Goal: Complete application form

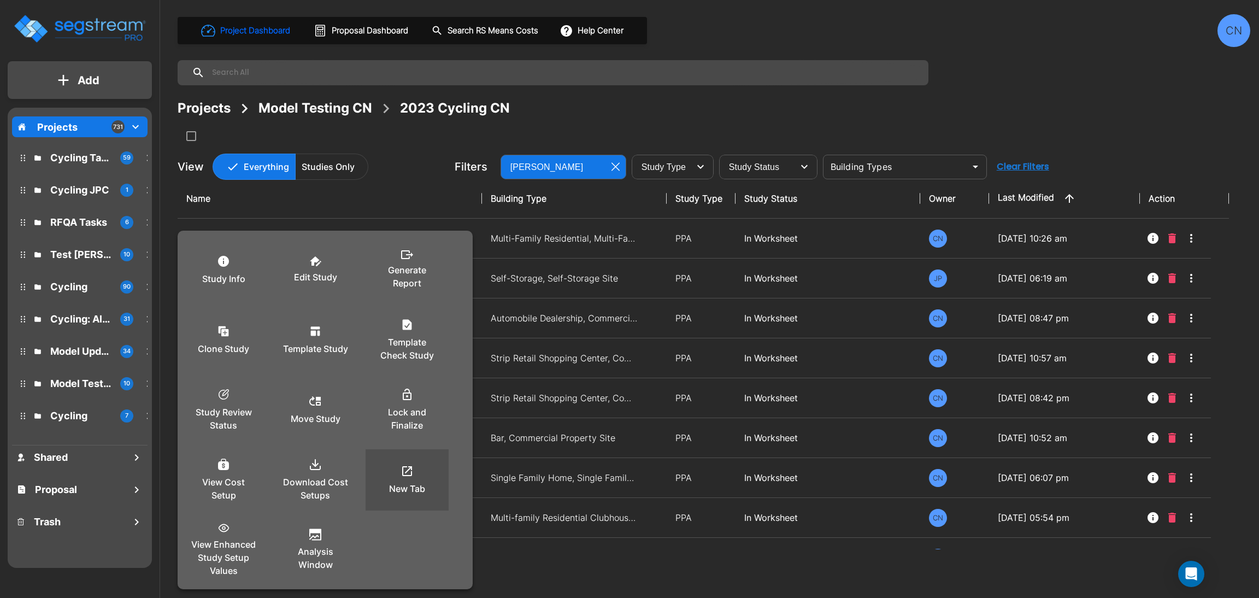
click at [409, 469] on icon at bounding box center [407, 471] width 13 height 13
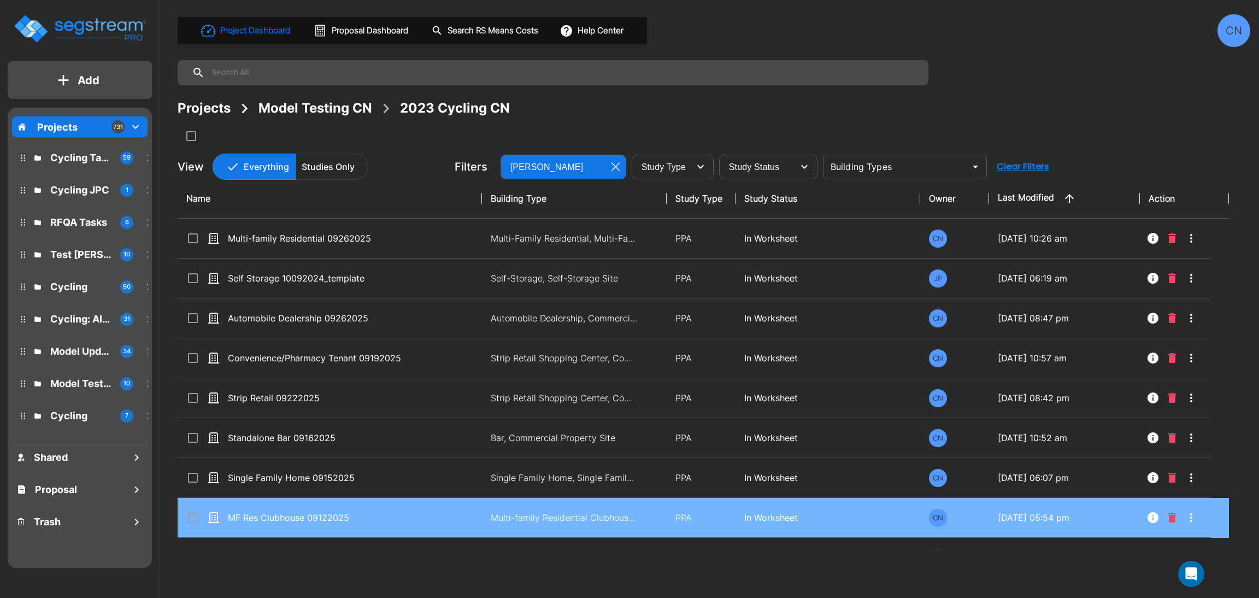
drag, startPoint x: 447, startPoint y: 562, endPoint x: 522, endPoint y: 471, distance: 118.5
click at [447, 562] on div "Project Dashboard Proposal Dashboard Search RS Means Costs Help Center CN Proje…" at bounding box center [714, 299] width 1090 height 598
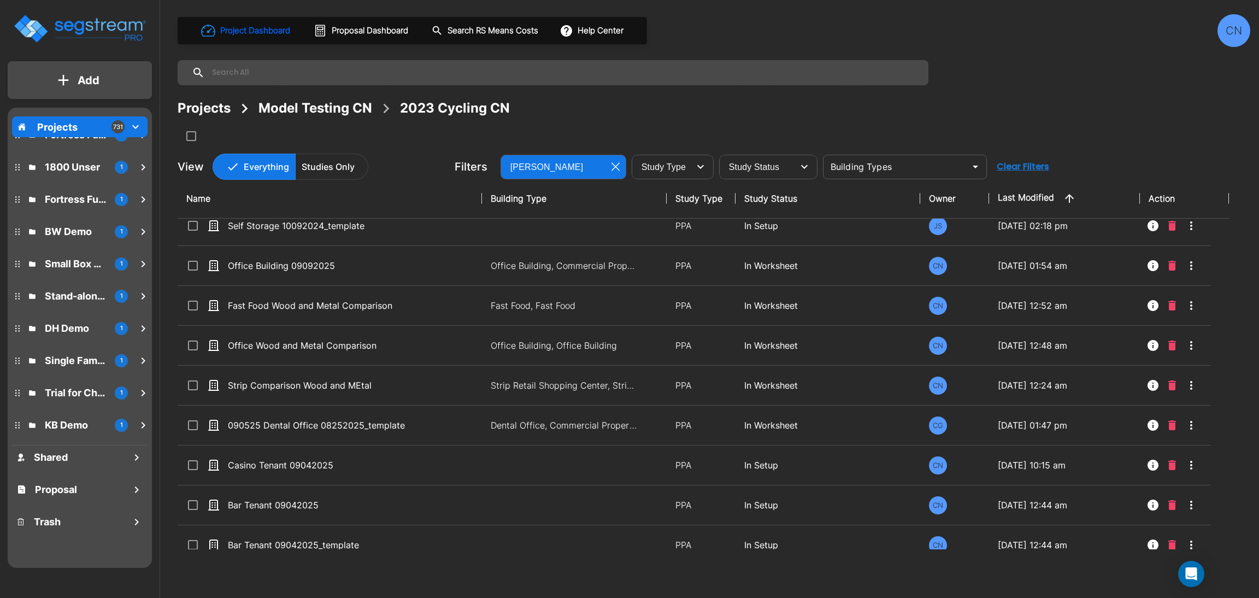
scroll to position [193, 0]
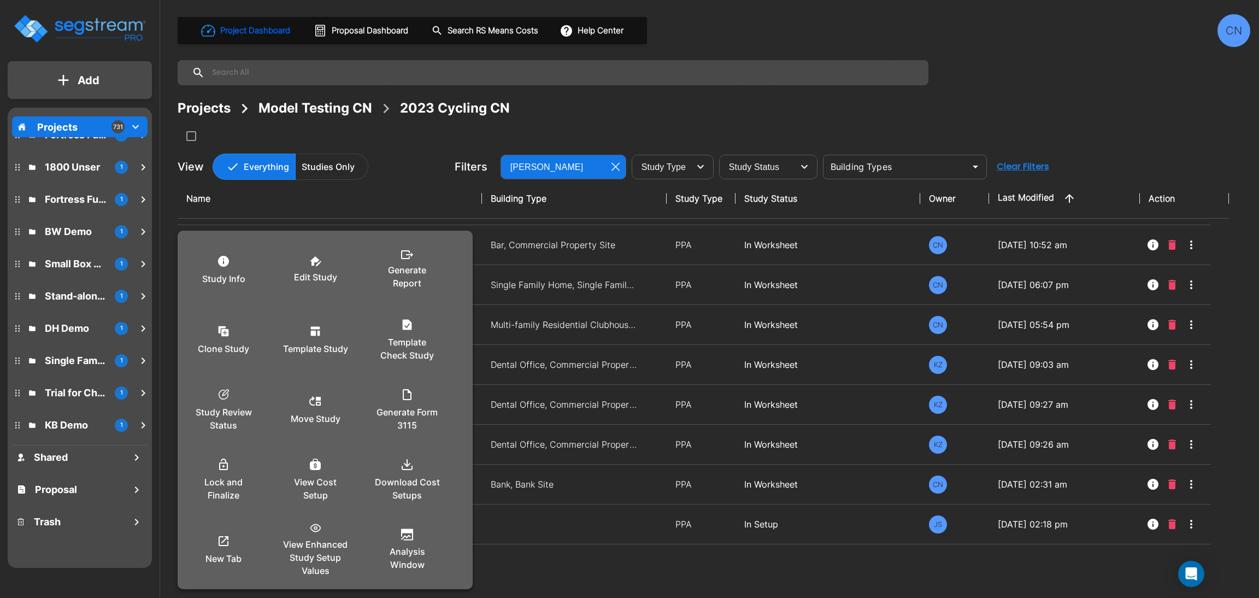
click at [606, 577] on div at bounding box center [629, 299] width 1259 height 598
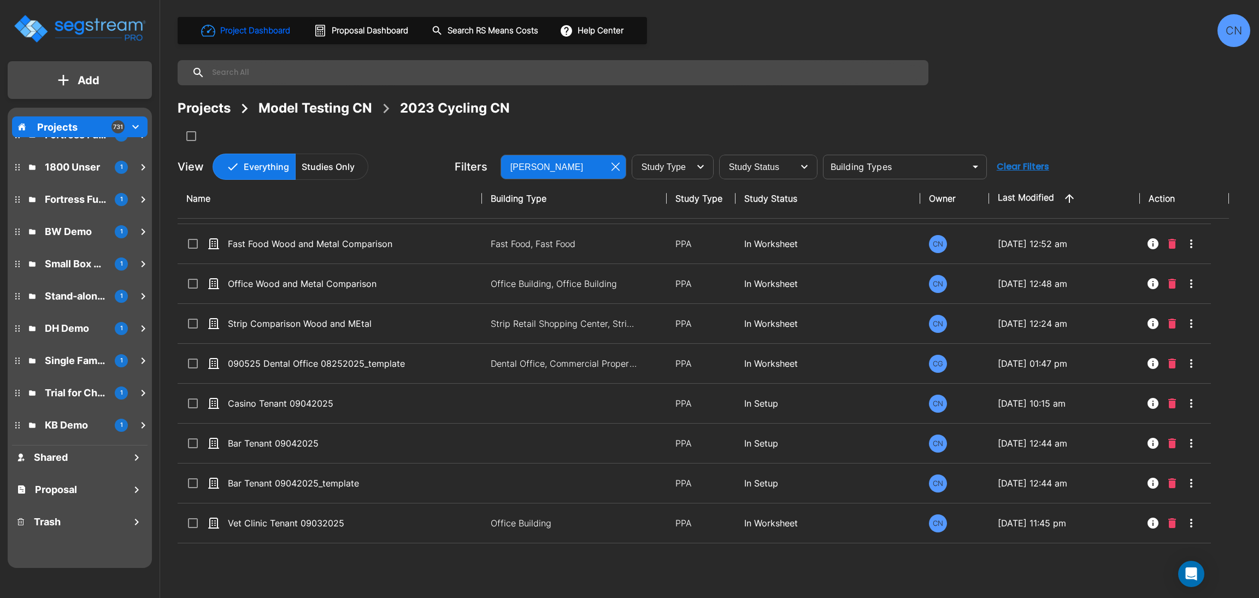
scroll to position [873, 0]
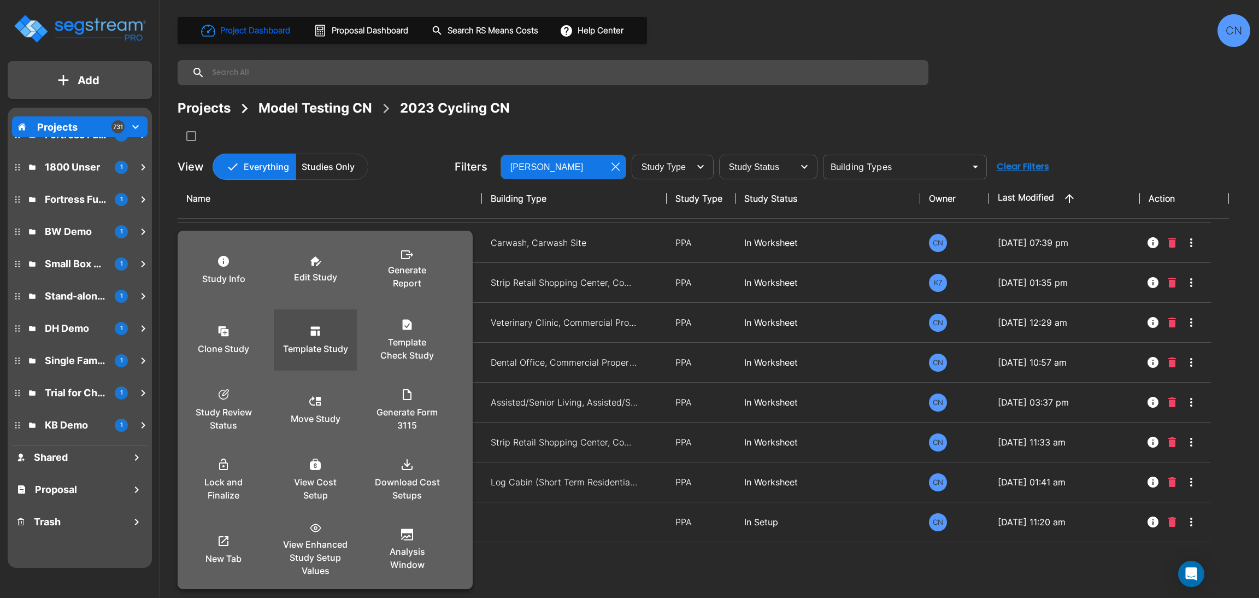
click at [318, 335] on icon at bounding box center [315, 331] width 9 height 9
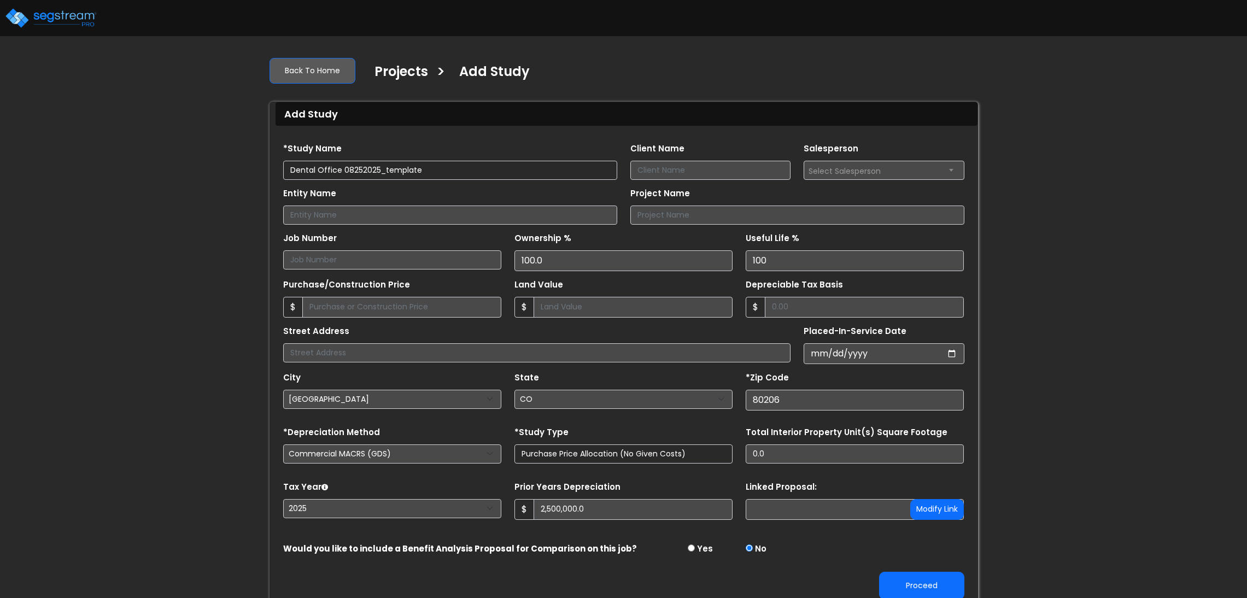
select select "Denver"
select select "CO"
select select "2025"
drag, startPoint x: 424, startPoint y: 168, endPoint x: 345, endPoint y: 172, distance: 79.3
click at [345, 172] on input "Dental Office 08252025_template" at bounding box center [450, 170] width 334 height 19
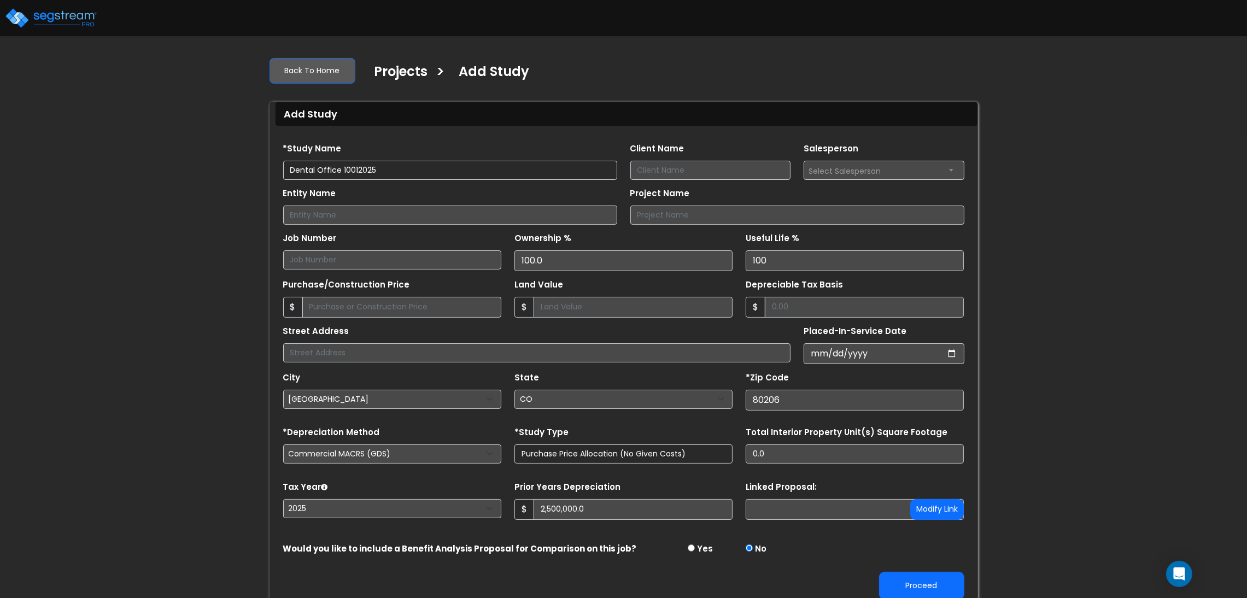
type input "Dental Office 10012025"
click at [1060, 387] on div "We are Building your Study. So please grab a coffee and let us do the heavy lif…" at bounding box center [623, 328] width 1247 height 561
click at [1074, 359] on div "We are Building your Study. So please grab a coffee and let us do the heavy lif…" at bounding box center [623, 328] width 1247 height 561
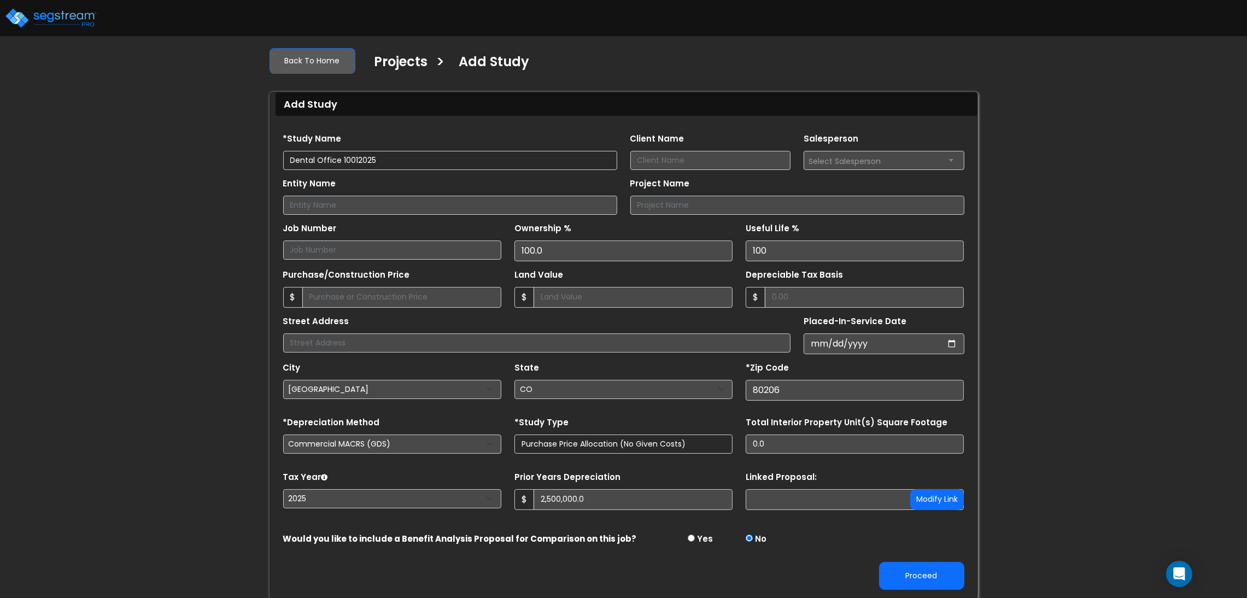
scroll to position [12, 0]
click at [914, 584] on button "Proceed" at bounding box center [921, 575] width 85 height 28
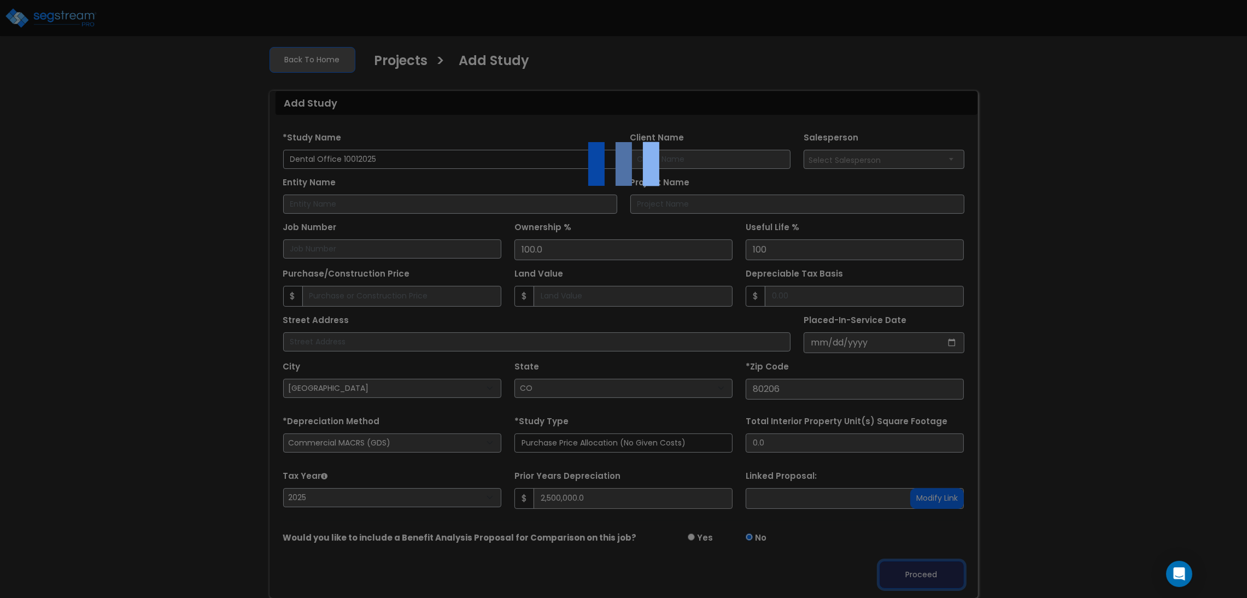
type input "2500000"
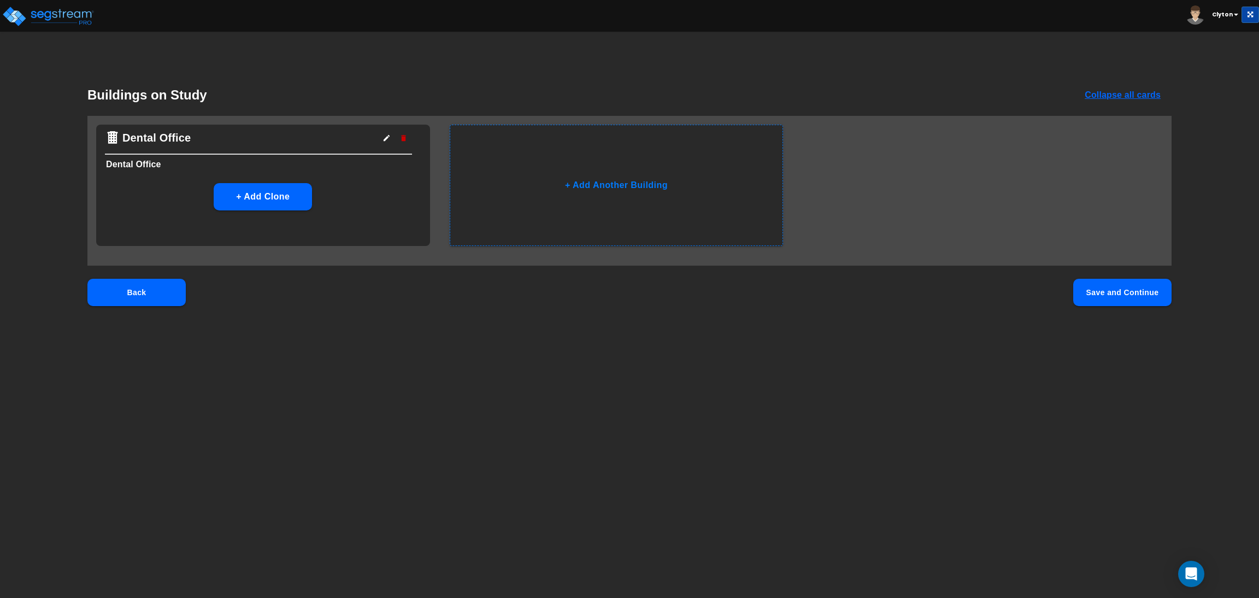
click at [912, 354] on html "Toggle navigation Clyton x" at bounding box center [629, 177] width 1259 height 354
click at [1115, 303] on button "Save and Continue" at bounding box center [1123, 292] width 98 height 27
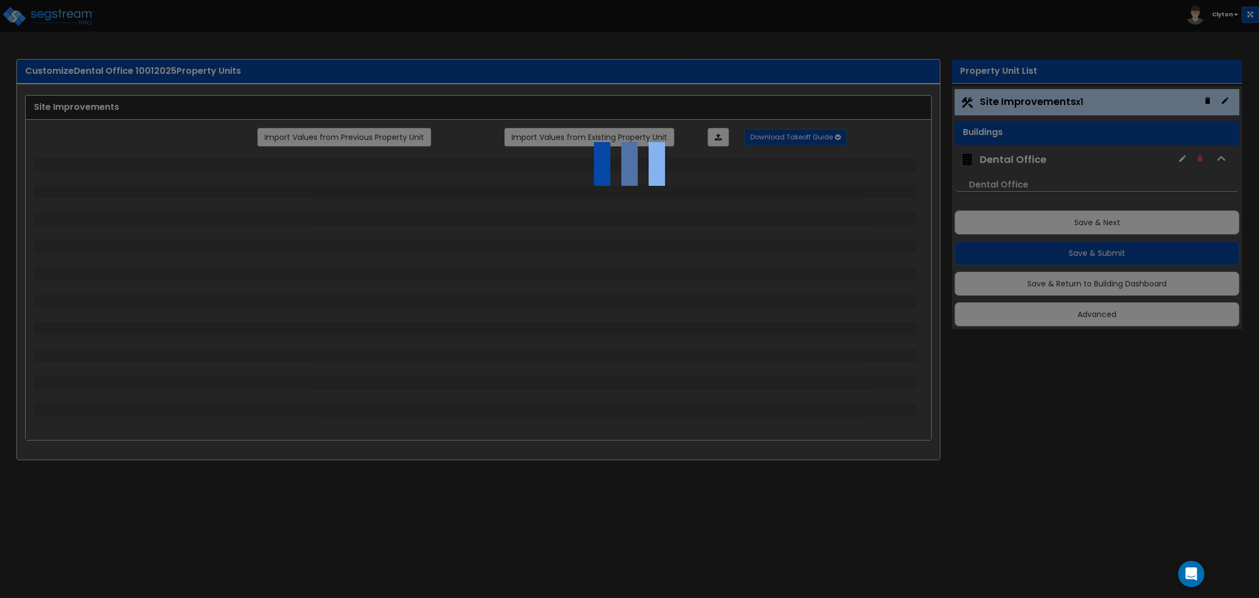
select select "2"
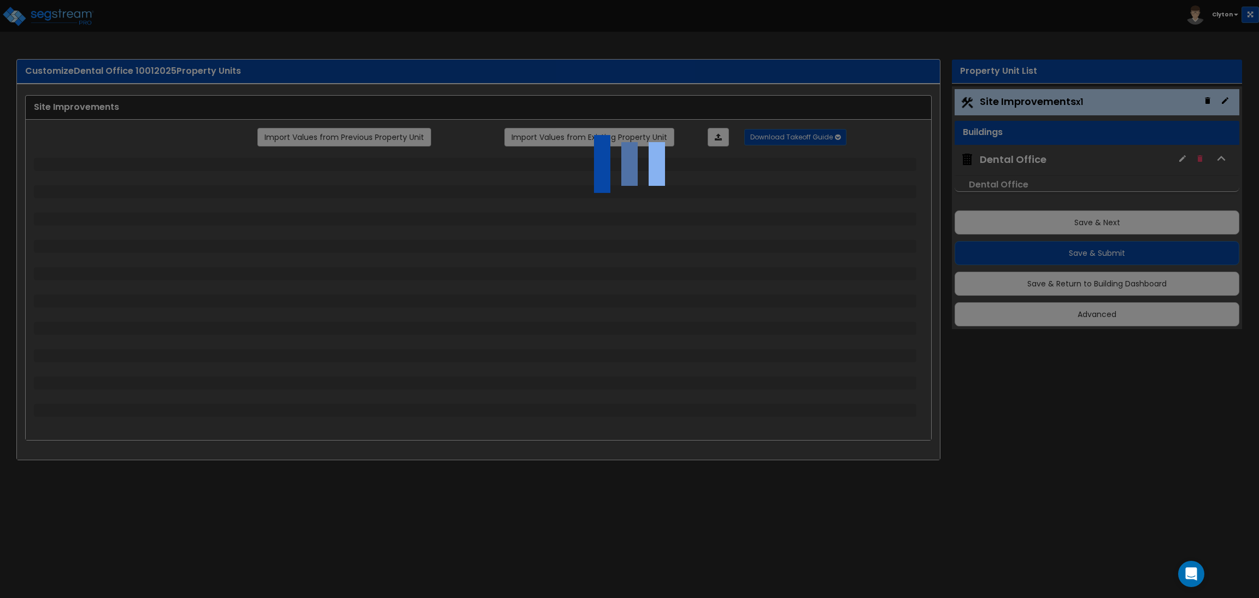
select select "1"
select select "2"
select select "3"
select select "1"
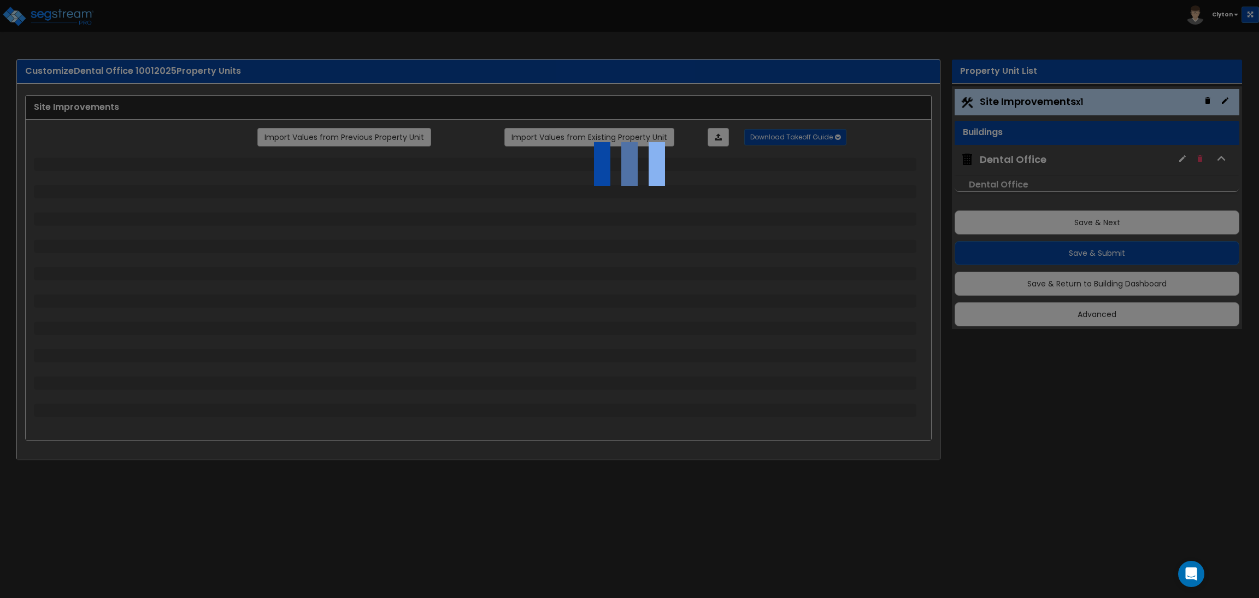
select select "1"
select select "2"
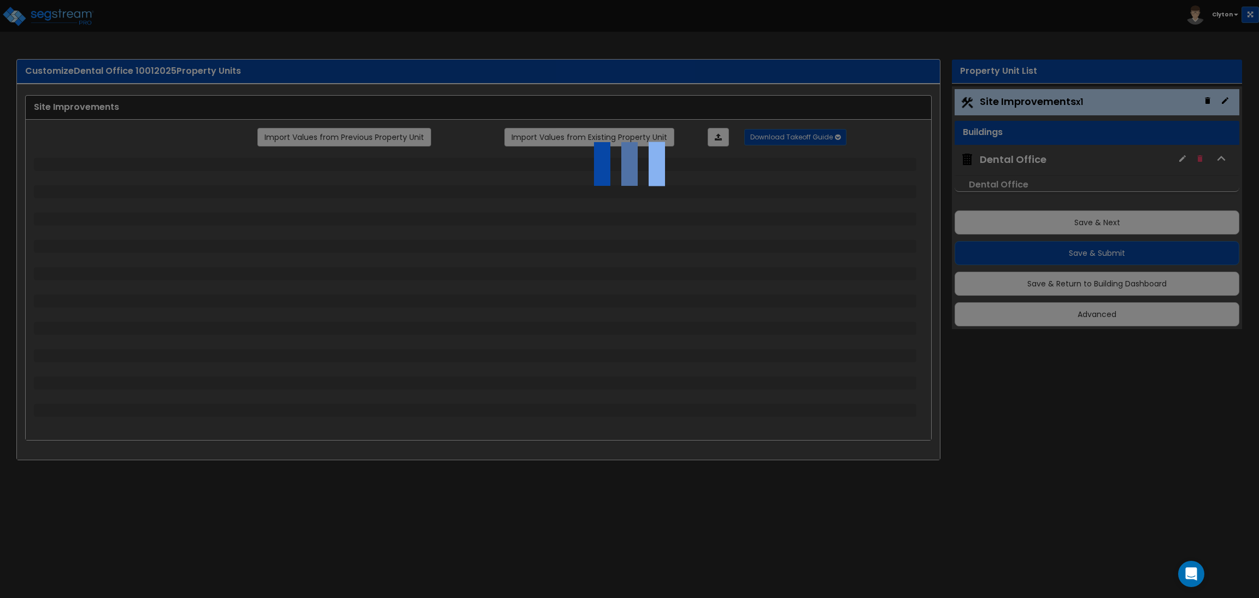
select select "1"
select select "2"
select select "1"
select select "2"
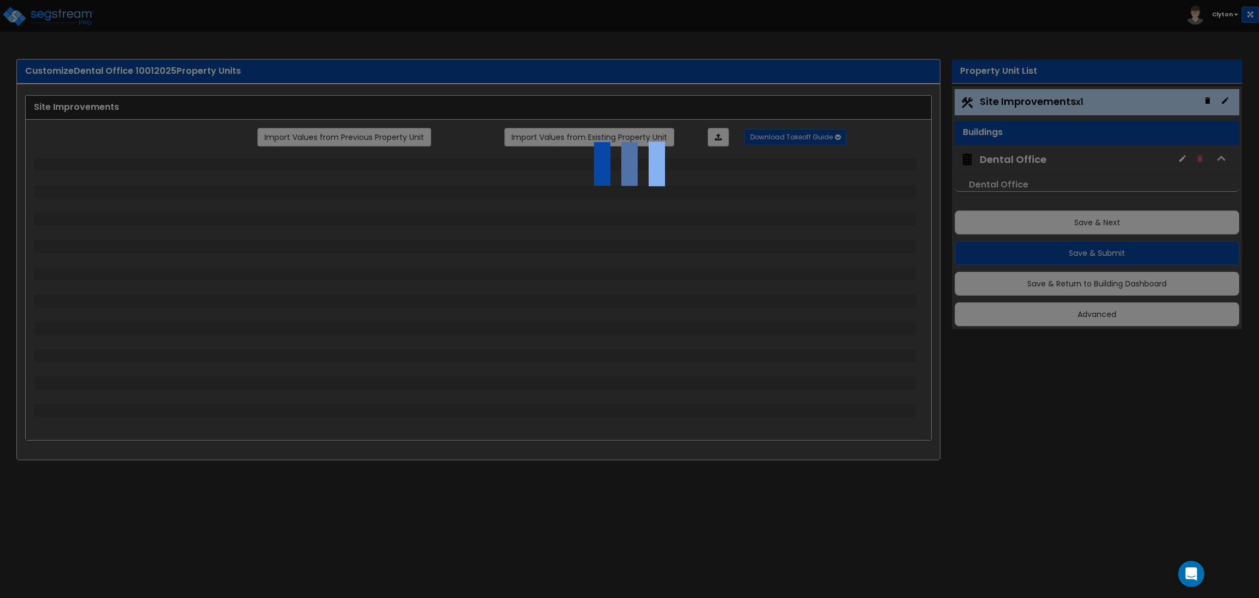
select select "2"
select select "4"
select select "1"
select select "2"
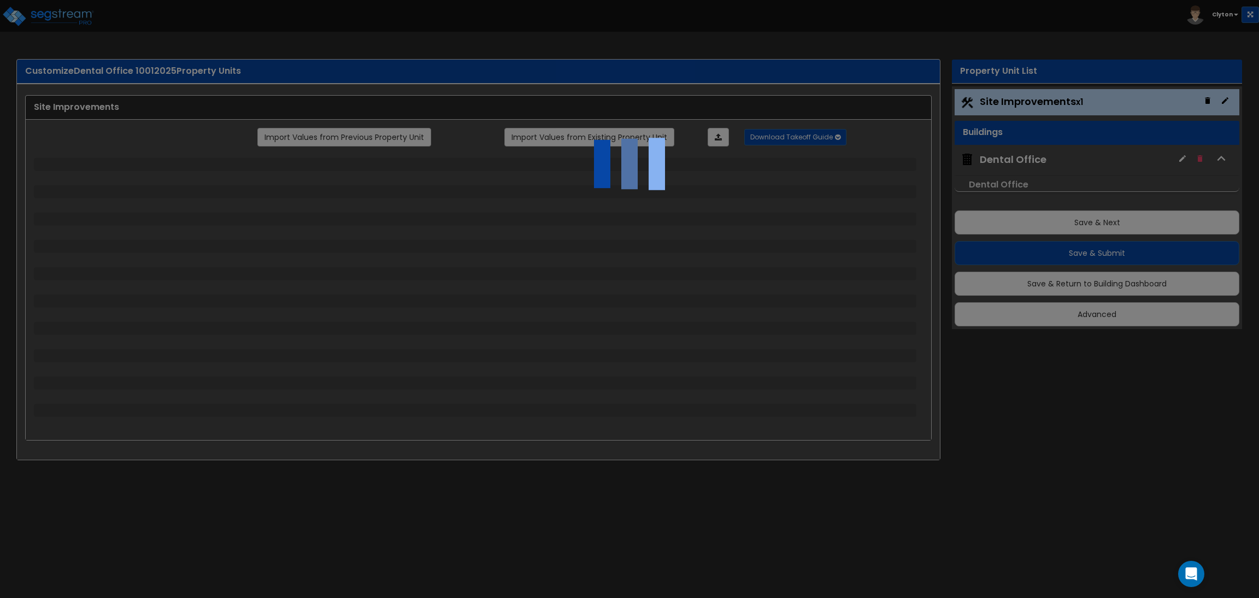
select select "3"
select select "2"
select select "1"
select select "2"
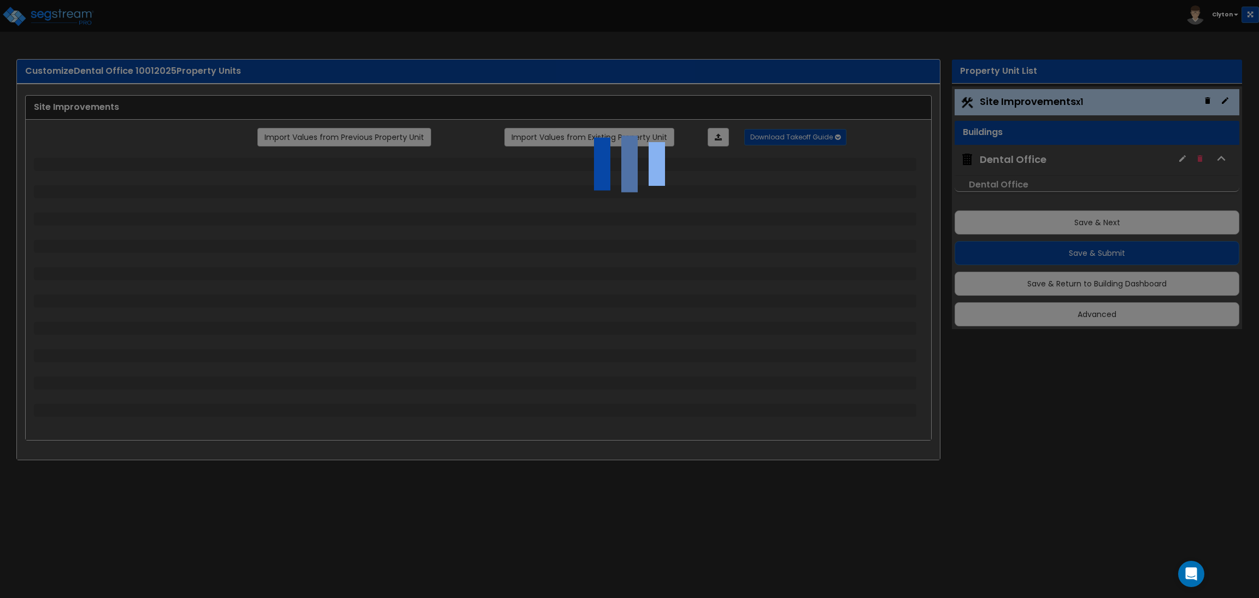
select select "3"
select select "6"
select select "10"
select select "8"
select select "3"
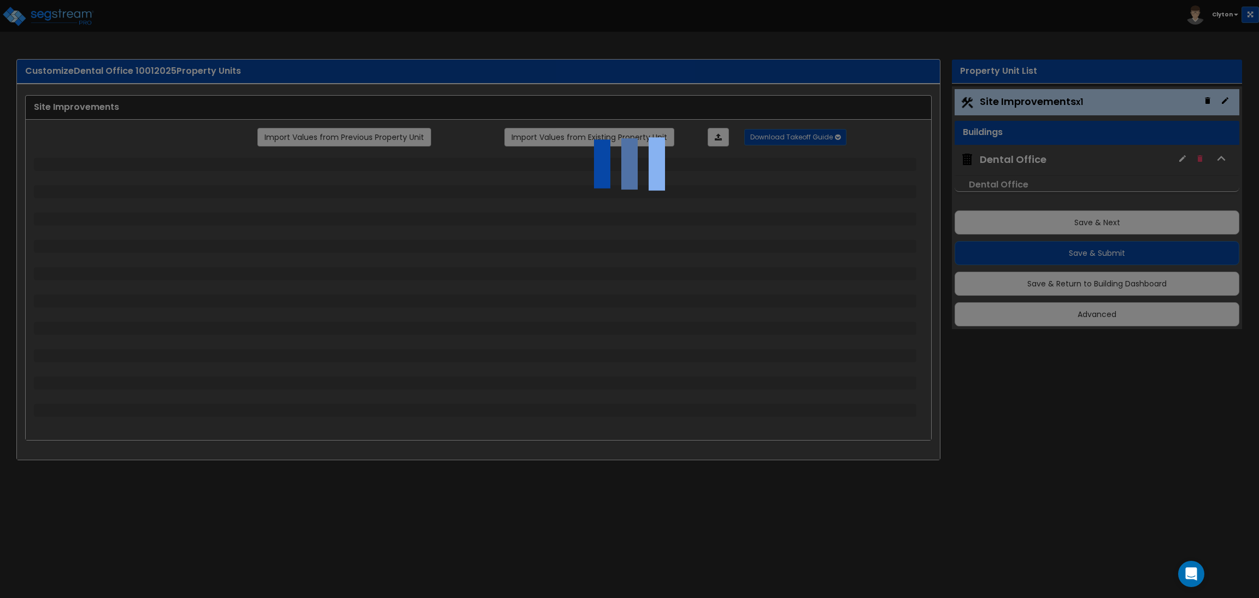
select select "1"
select select "2"
select select "3"
select select "1"
select select "3"
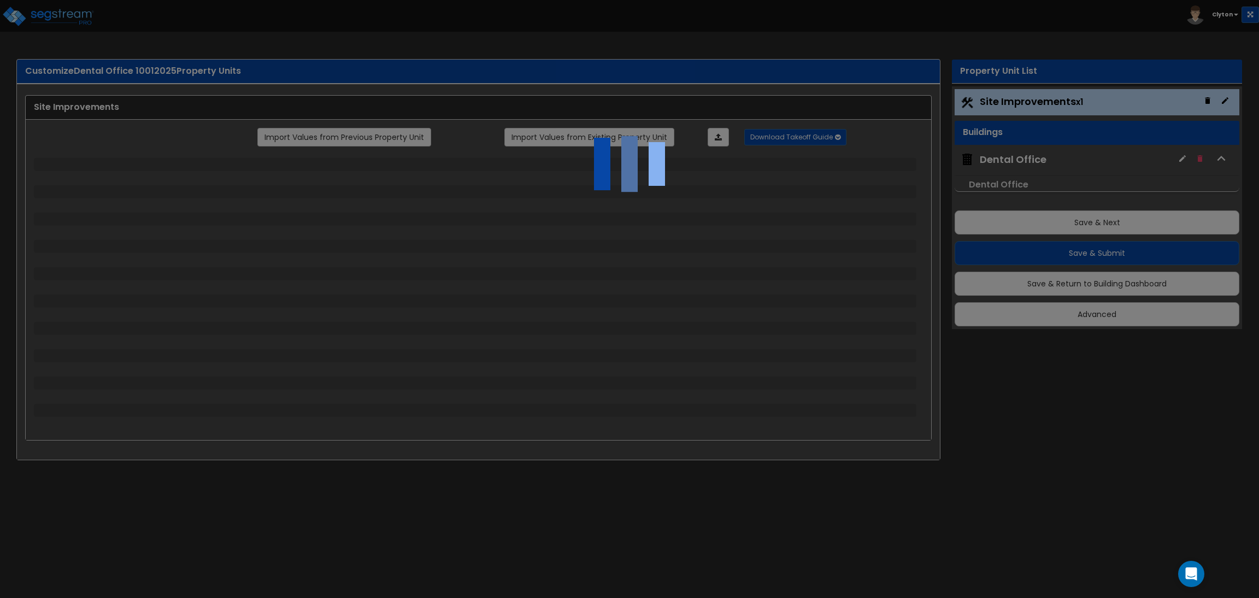
select select "2"
select select "1"
select select "2"
select select "7"
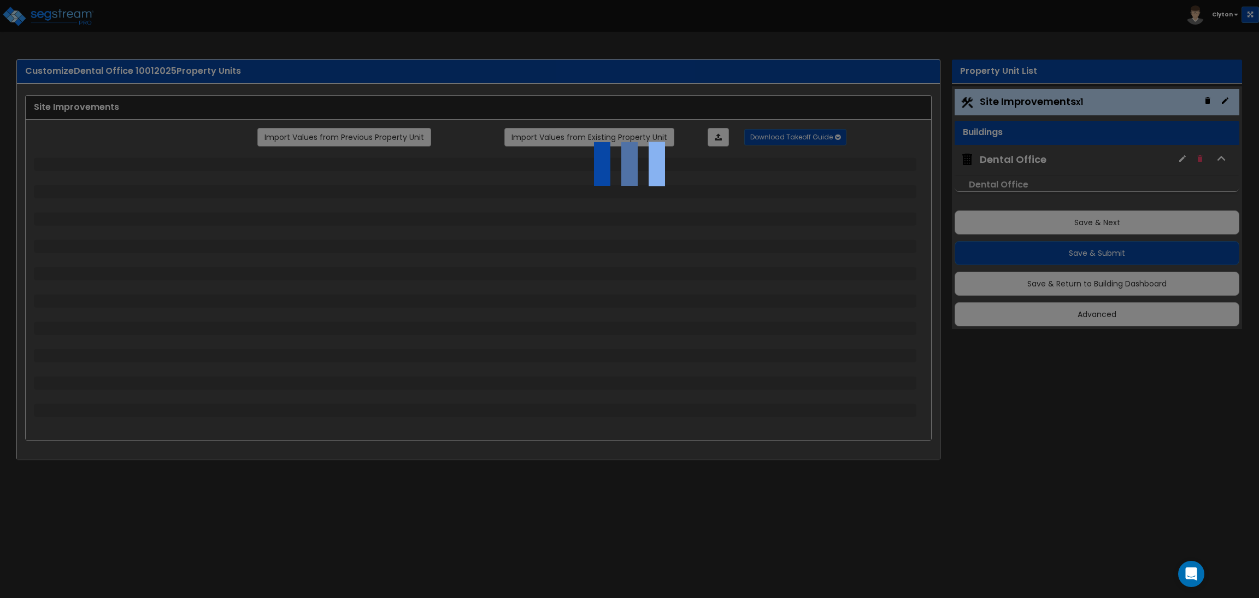
select select "1"
select select "2"
select select "4"
select select "1"
select select "13"
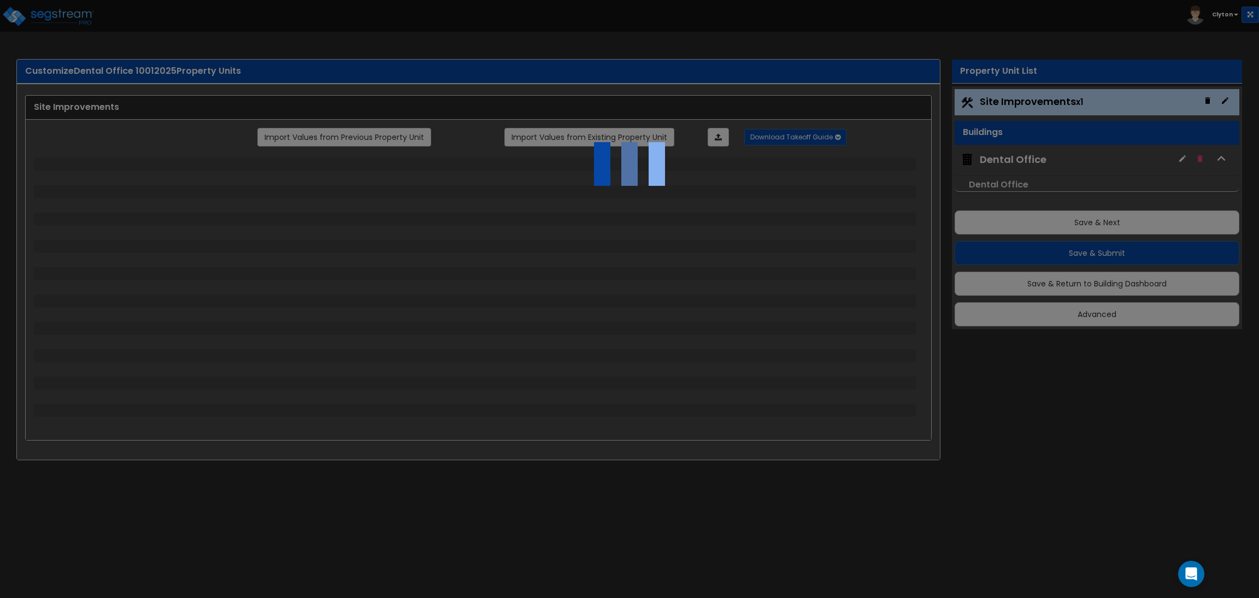
select select "2"
select select "1"
select select "4"
select select "1"
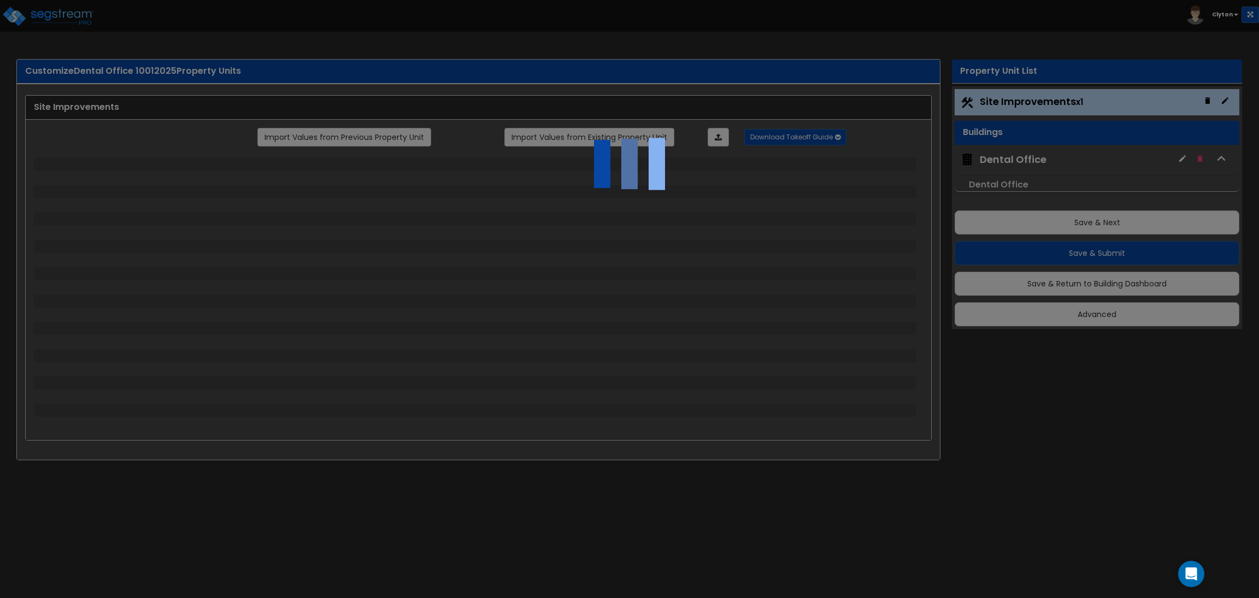
select select "1"
select select "2"
select select "3"
select select "2"
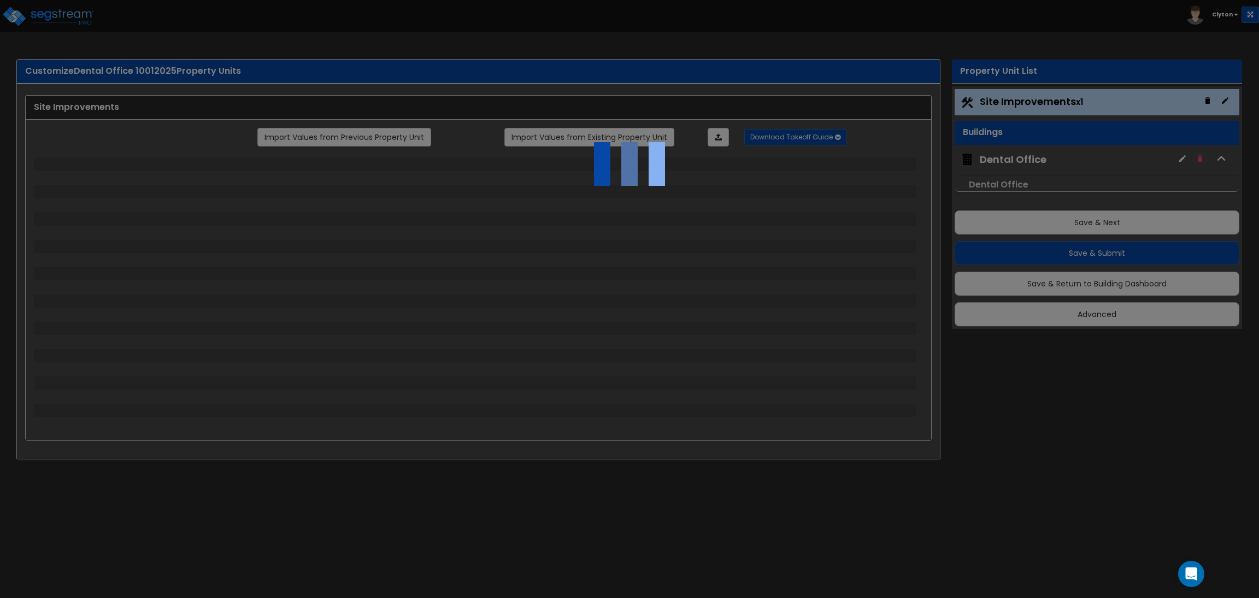
select select "1"
select select "2"
select select "1"
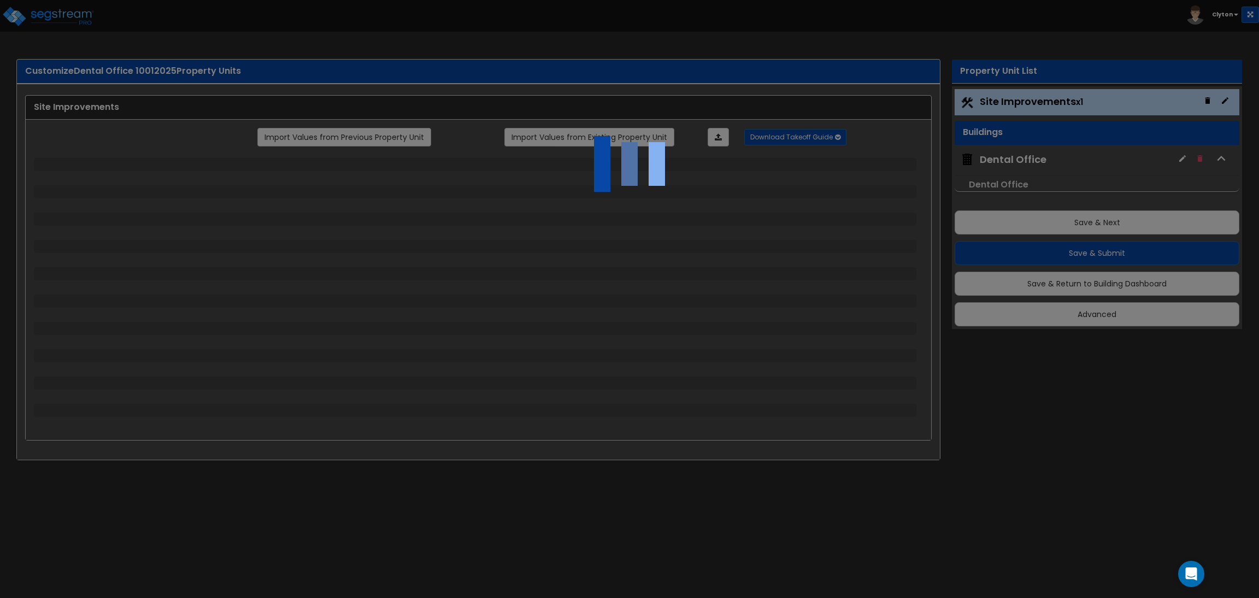
select select "2"
select select "3"
select select "11"
select select "8"
select select "5"
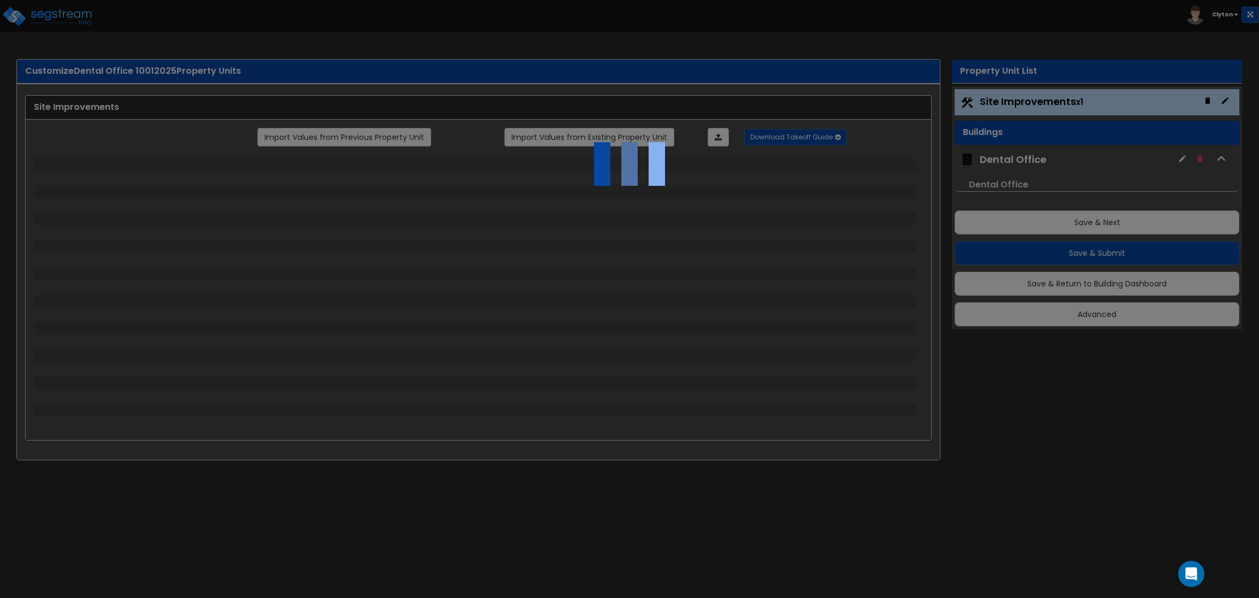
select select "3"
select select "1"
select select "5"
select select "7"
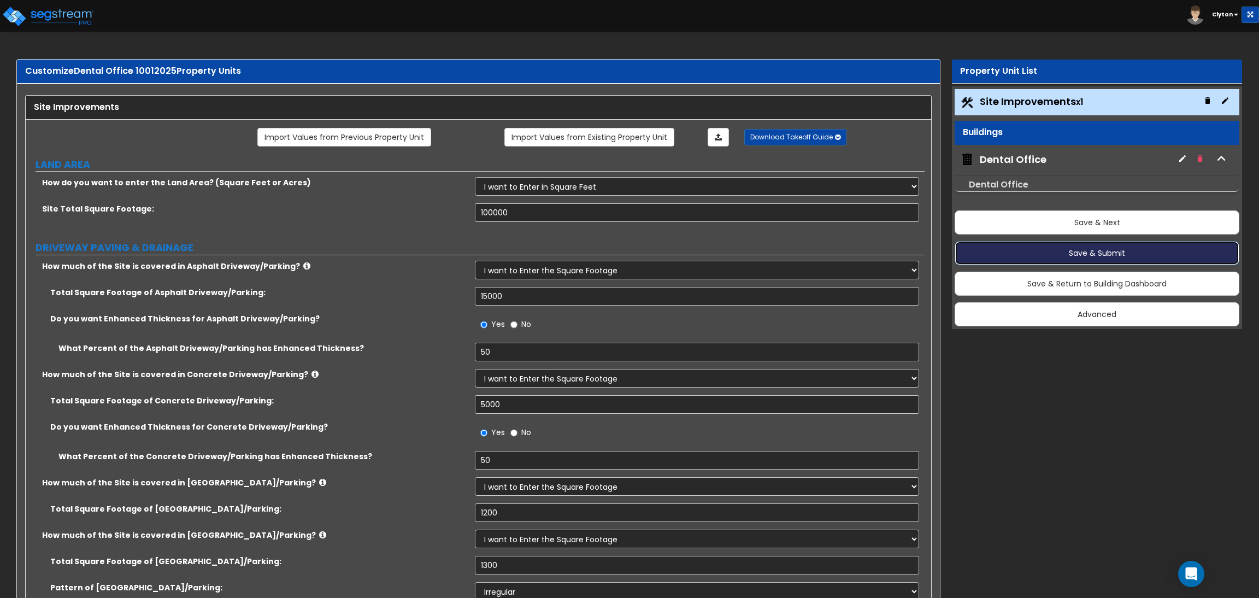
click at [1070, 264] on button "Save & Submit" at bounding box center [1097, 253] width 285 height 24
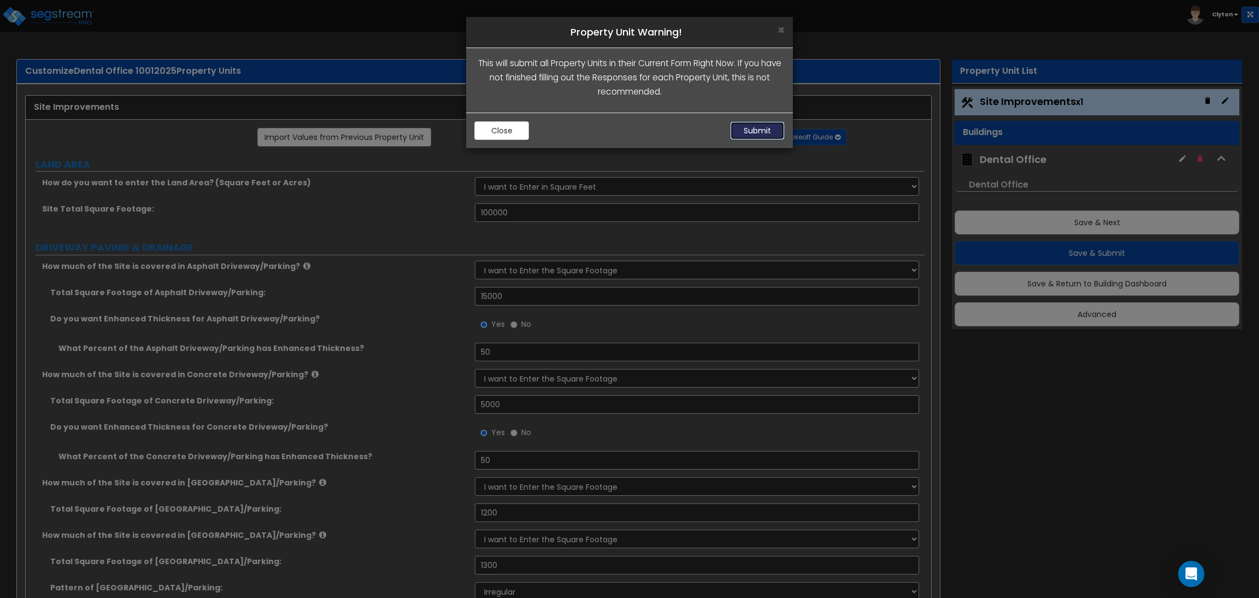
click at [767, 136] on button "Submit" at bounding box center [757, 130] width 55 height 19
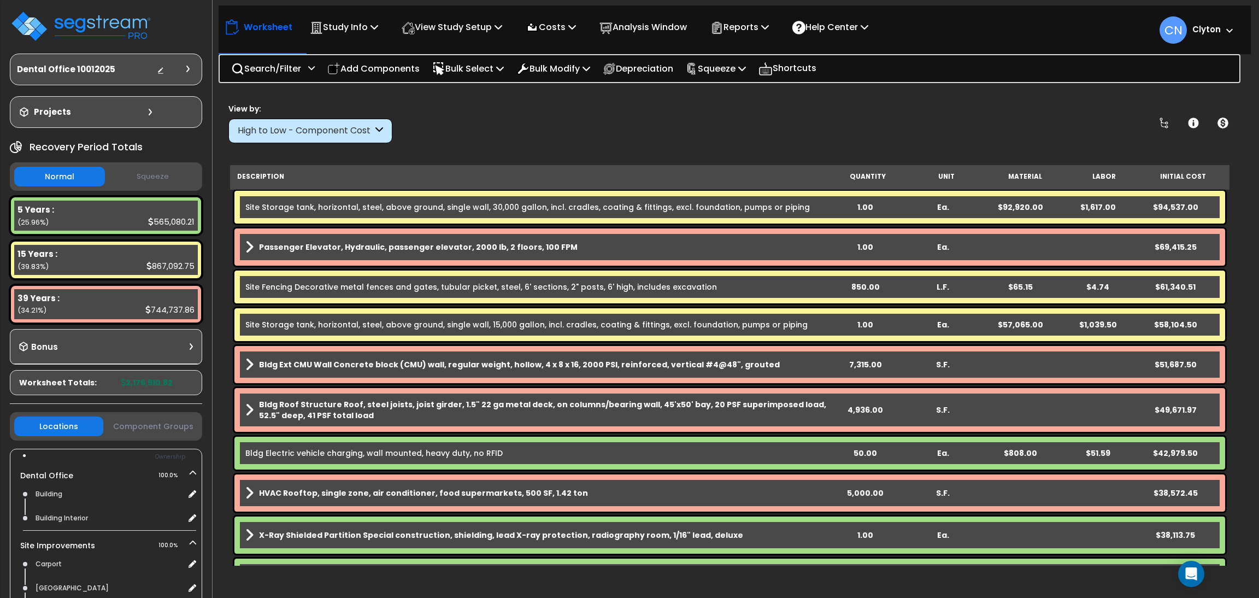
click at [669, 133] on div "View by: High to Low - Component Cost High to Low - Component Cost" at bounding box center [730, 123] width 1011 height 40
click at [854, 118] on div "View by: High to Low - Component Cost High to Low - Component Cost" at bounding box center [730, 123] width 1011 height 40
click at [982, 128] on div "View by: High to Low - Component Cost High to Low - Component Cost" at bounding box center [730, 123] width 1011 height 40
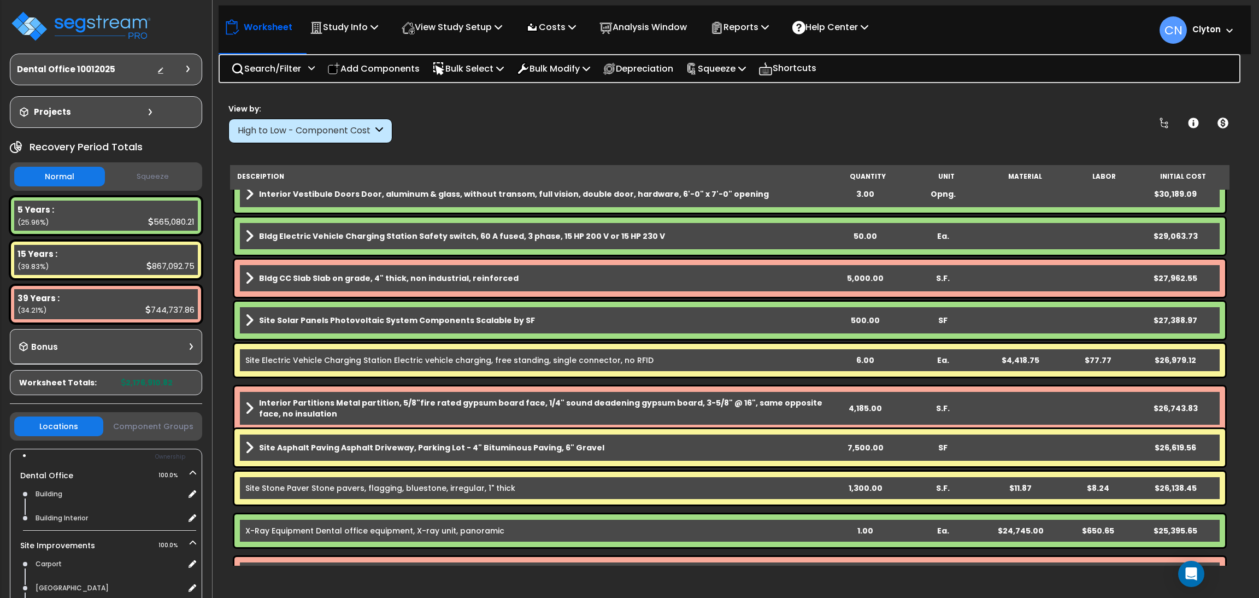
scroll to position [656, 0]
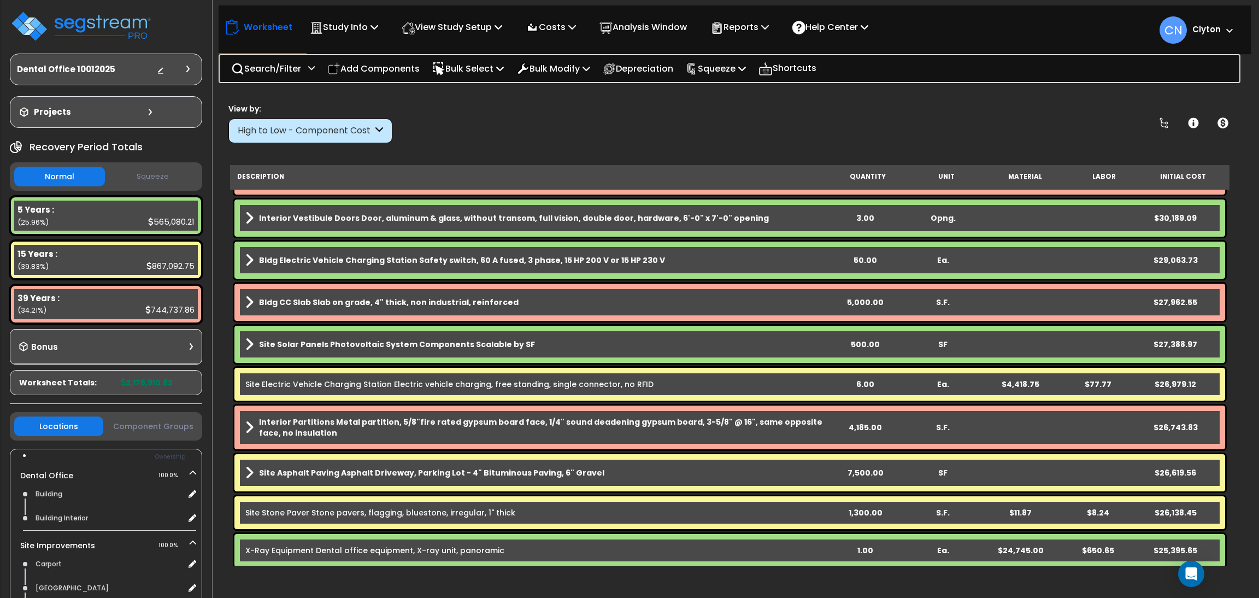
click at [788, 131] on div "View by: High to Low - Component Cost High to Low - Component Cost" at bounding box center [730, 123] width 1011 height 40
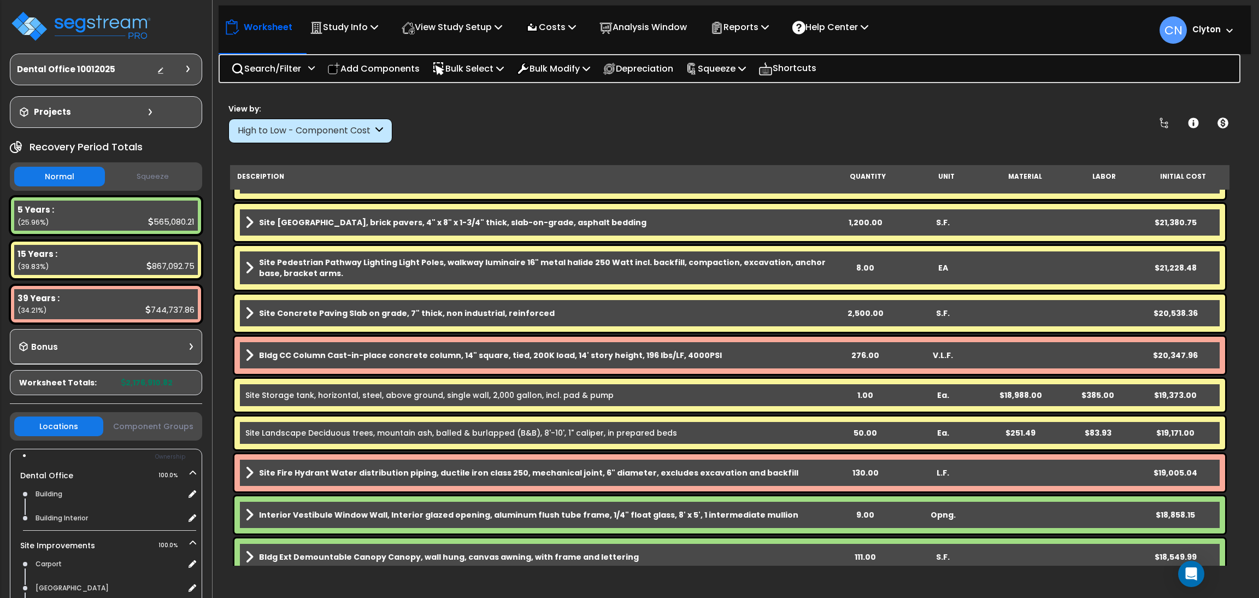
scroll to position [737, 0]
